Goal: Navigation & Orientation: Find specific page/section

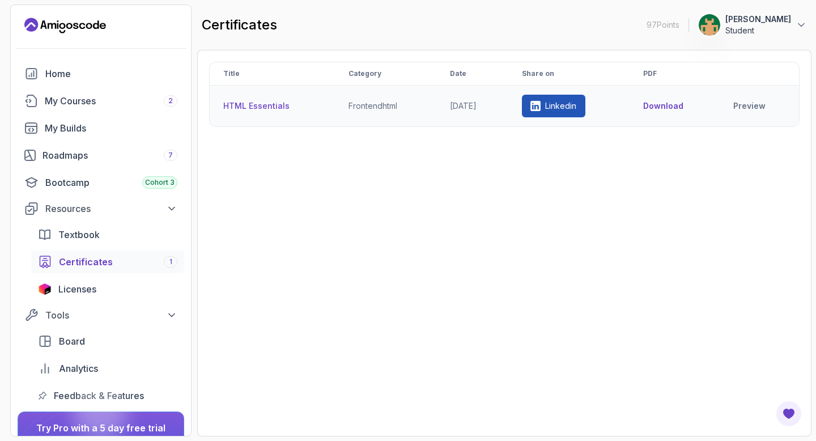
click at [573, 106] on p "Linkedin" at bounding box center [560, 105] width 31 height 11
click at [562, 107] on p "Linkedin" at bounding box center [560, 105] width 31 height 11
click at [677, 104] on button "Download" at bounding box center [663, 105] width 40 height 11
click at [541, 110] on icon at bounding box center [536, 106] width 10 height 10
click at [566, 108] on p "Linkedin" at bounding box center [560, 105] width 31 height 11
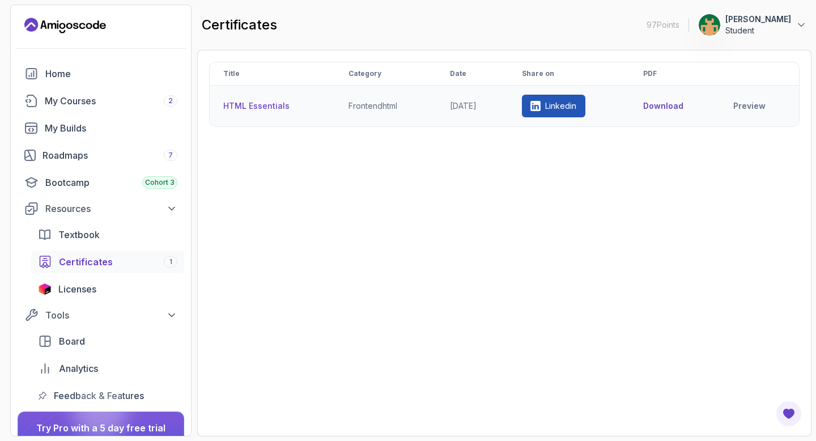
click at [542, 108] on link "Linkedin" at bounding box center [553, 106] width 63 height 23
drag, startPoint x: 117, startPoint y: 23, endPoint x: 88, endPoint y: 27, distance: 29.7
click at [91, 27] on div "97 Points 1 [PERSON_NAME]" at bounding box center [101, 25] width 180 height 18
drag, startPoint x: 92, startPoint y: 10, endPoint x: 88, endPoint y: 20, distance: 11.2
click at [89, 24] on div "97 Points 1 [PERSON_NAME] Student Home My Courses 2 My Builds Roadmaps 7 Bootca…" at bounding box center [100, 221] width 181 height 432
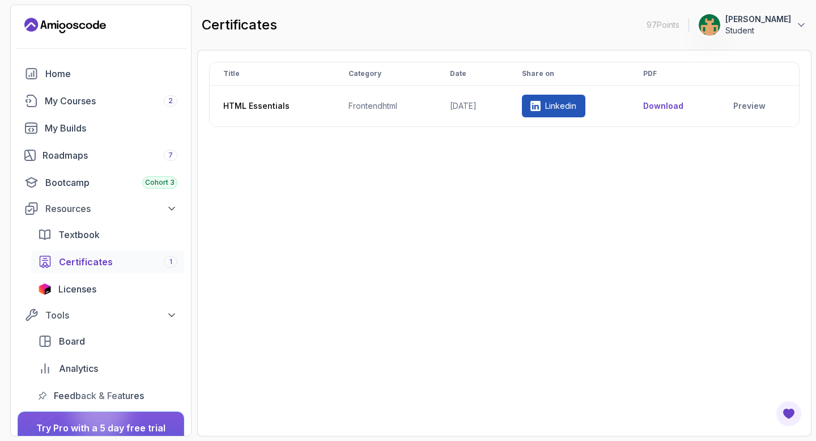
drag, startPoint x: 85, startPoint y: 12, endPoint x: 84, endPoint y: 45, distance: 32.9
click at [84, 45] on div "97 Points 1 [PERSON_NAME] Student Home My Courses 2 My Builds Roadmaps 7 Bootca…" at bounding box center [100, 221] width 181 height 432
click at [51, 71] on div "Home" at bounding box center [111, 74] width 132 height 14
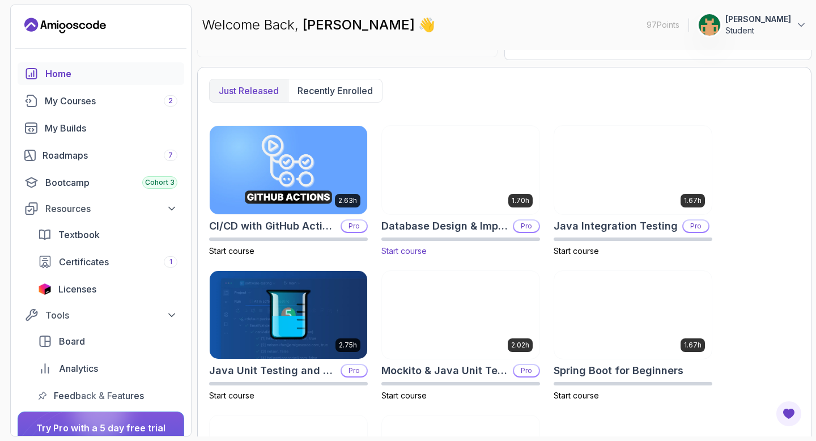
scroll to position [398, 0]
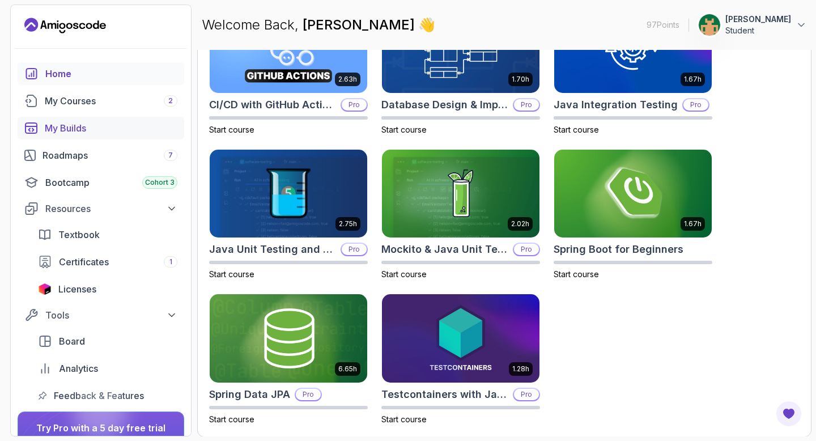
click at [74, 124] on div "My Builds" at bounding box center [111, 128] width 133 height 14
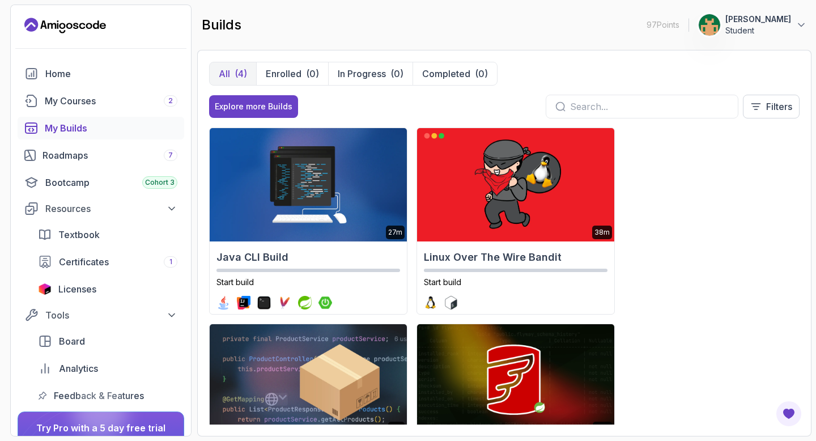
click at [62, 31] on icon "Landing page" at bounding box center [65, 25] width 82 height 18
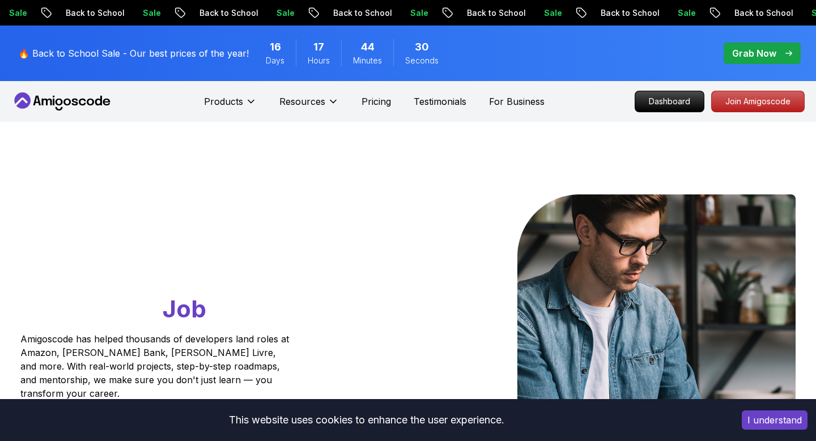
scroll to position [10, 0]
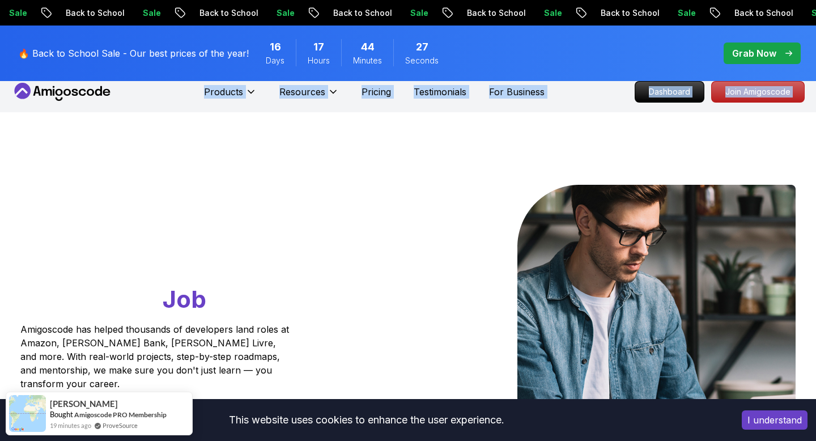
drag, startPoint x: 120, startPoint y: 95, endPoint x: 253, endPoint y: 204, distance: 171.9
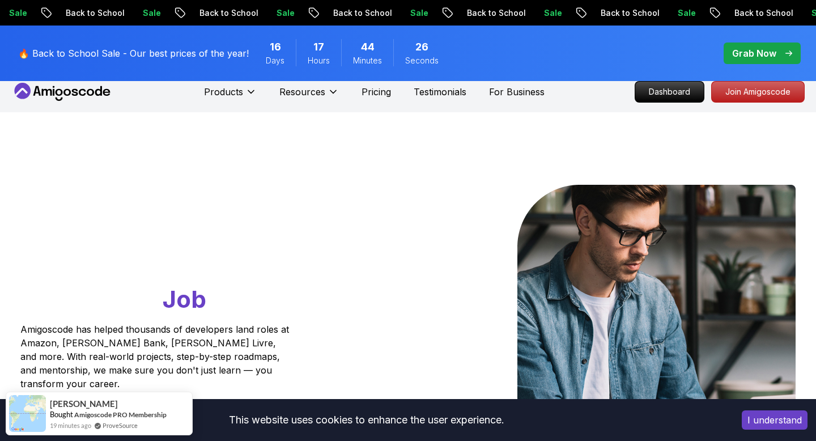
click at [251, 206] on h1 "Go From Learning to Hired: Master Java, Spring Boot & Cloud Skills That Get You…" at bounding box center [176, 250] width 312 height 131
drag, startPoint x: 74, startPoint y: 328, endPoint x: 19, endPoint y: 326, distance: 54.4
click at [19, 326] on div "Go From Learning to Hired: Master Java, Spring Boot & Cloud Skills That Get You…" at bounding box center [176, 332] width 330 height 295
copy p "Amigoscode"
